Goal: Task Accomplishment & Management: Manage account settings

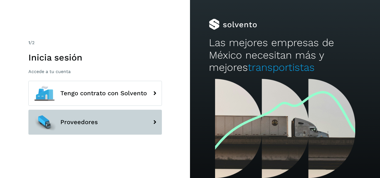
click at [156, 116] on button "Proveedores" at bounding box center [95, 122] width 134 height 25
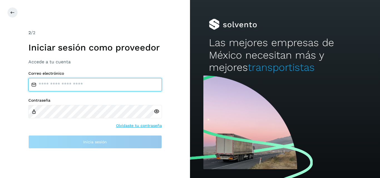
click at [99, 90] on input "email" at bounding box center [95, 84] width 134 height 13
type input "*"
paste input "**********"
type input "**********"
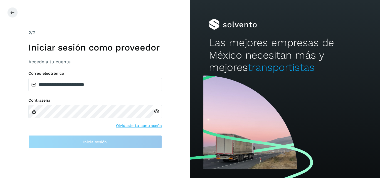
click at [156, 111] on icon at bounding box center [157, 112] width 6 height 6
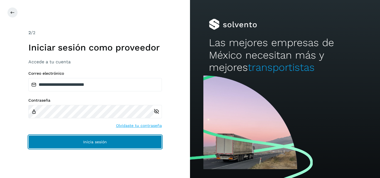
click at [111, 139] on button "Inicia sesión" at bounding box center [95, 141] width 134 height 13
click at [117, 142] on button "Inicia sesión" at bounding box center [95, 141] width 134 height 13
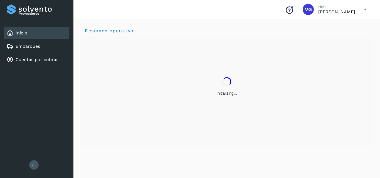
click at [2, 34] on div "Inicio Embarques Cuentas por cobrar" at bounding box center [36, 46] width 73 height 55
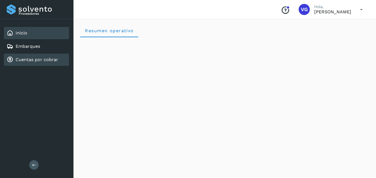
click at [41, 60] on link "Cuentas por cobrar" at bounding box center [37, 59] width 43 height 5
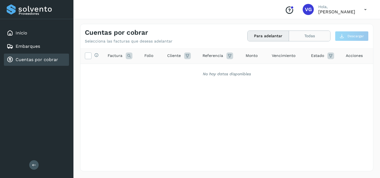
click at [303, 34] on button "Todas" at bounding box center [309, 36] width 41 height 10
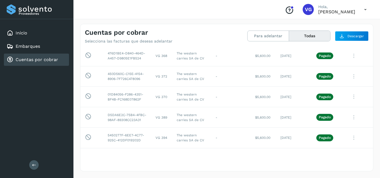
scroll to position [4063, 0]
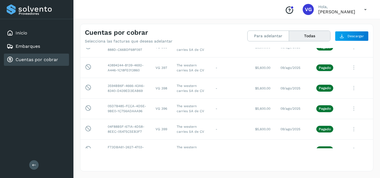
scroll to position [2858, 0]
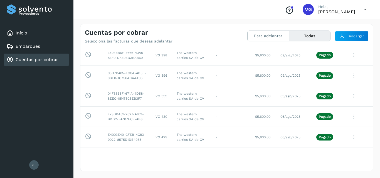
click at [350, 126] on div at bounding box center [190, 89] width 380 height 178
click at [347, 96] on div at bounding box center [190, 89] width 380 height 178
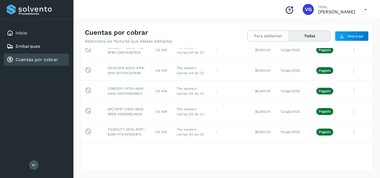
scroll to position [2601, 0]
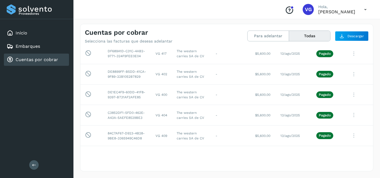
click at [350, 98] on div at bounding box center [190, 89] width 380 height 178
click at [224, 34] on div at bounding box center [190, 89] width 380 height 178
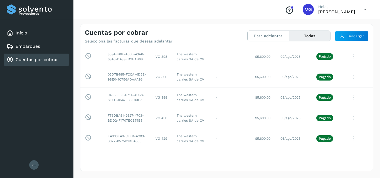
scroll to position [2885, 0]
